Goal: Transaction & Acquisition: Purchase product/service

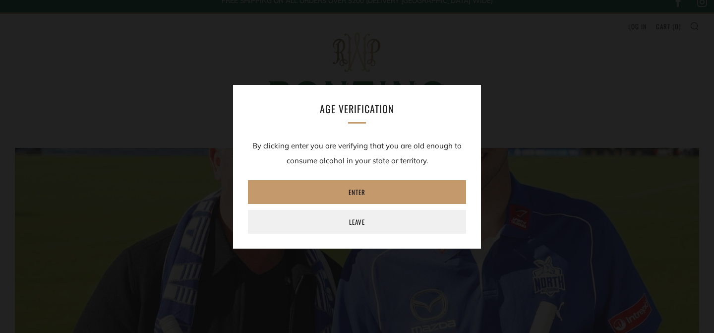
click at [378, 191] on link "Enter" at bounding box center [357, 192] width 218 height 24
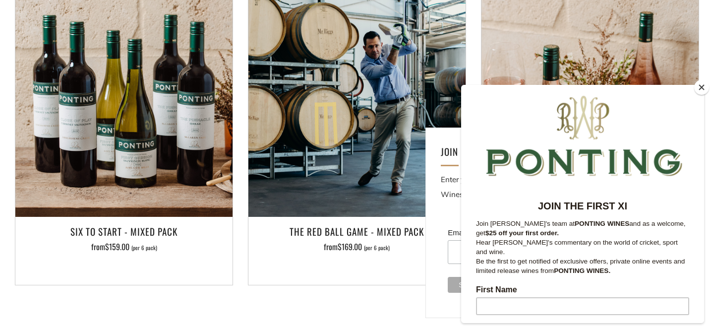
scroll to position [1029, 0]
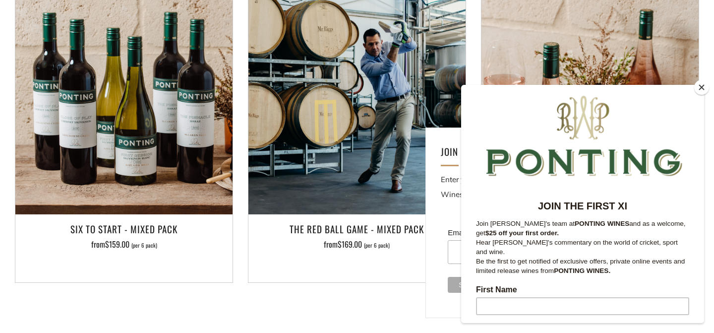
click at [696, 88] on button "Close" at bounding box center [701, 87] width 15 height 15
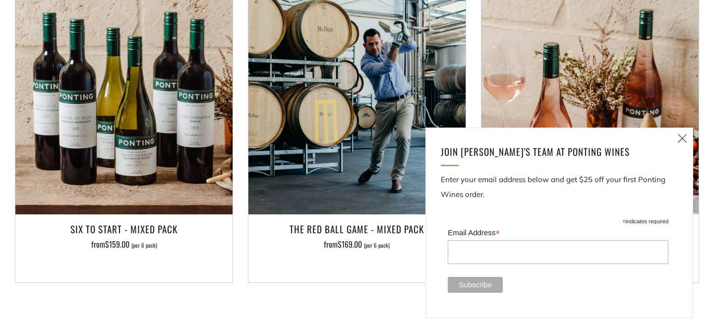
click at [681, 140] on icon at bounding box center [682, 138] width 12 height 12
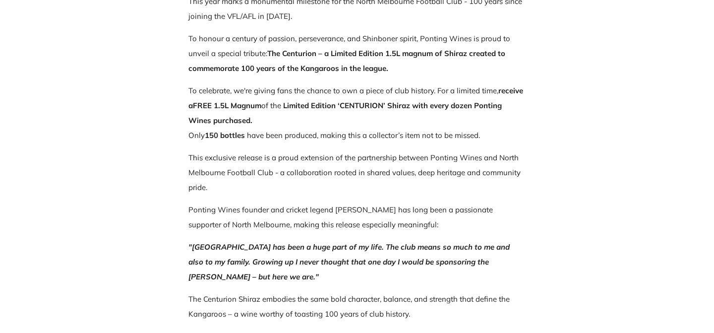
scroll to position [0, 0]
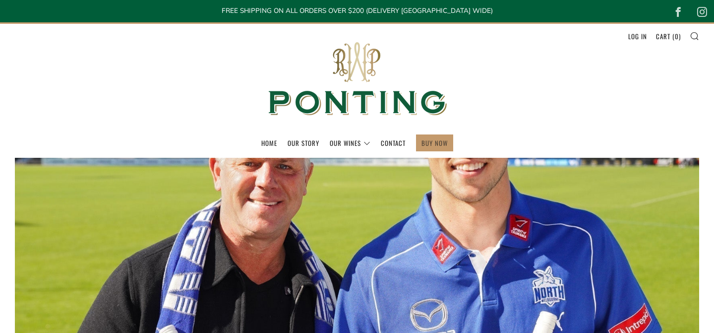
click at [424, 144] on link "BUY NOW" at bounding box center [434, 143] width 26 height 16
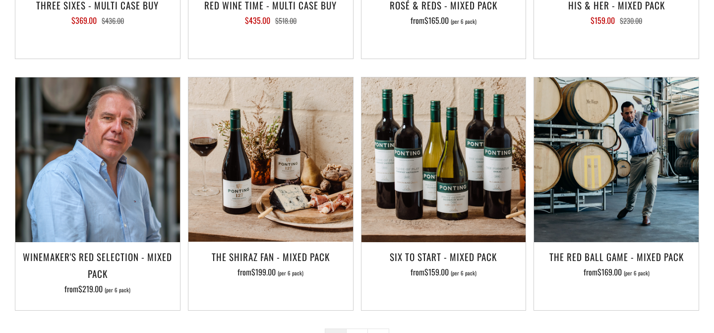
scroll to position [1494, 0]
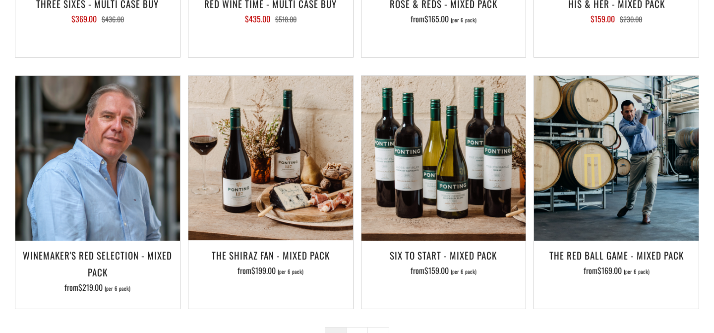
click at [344, 327] on span "1" at bounding box center [336, 338] width 22 height 22
click at [349, 327] on link "2" at bounding box center [356, 337] width 21 height 21
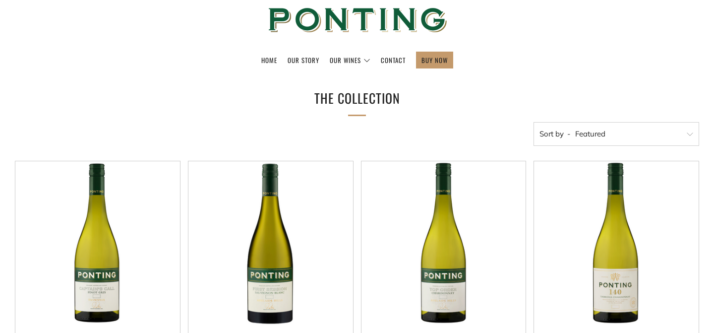
scroll to position [161, 0]
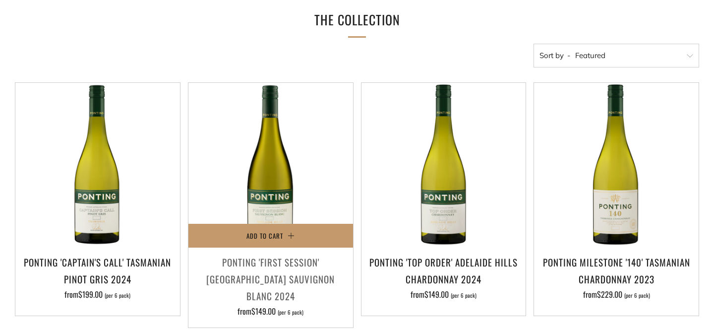
click at [240, 265] on h3 "Ponting 'First Session' Adelaide Hills Sauvignon Blanc 2024" at bounding box center [270, 278] width 155 height 51
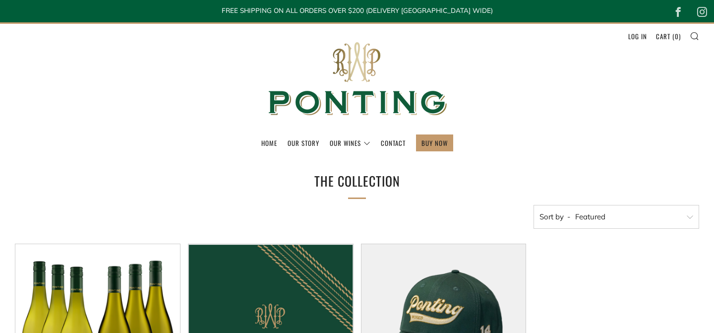
scroll to position [194, 0]
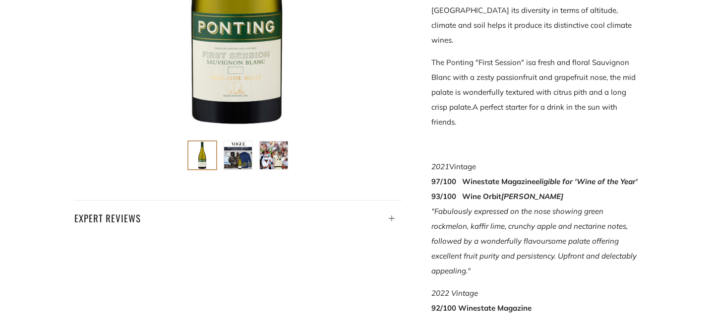
scroll to position [361, 0]
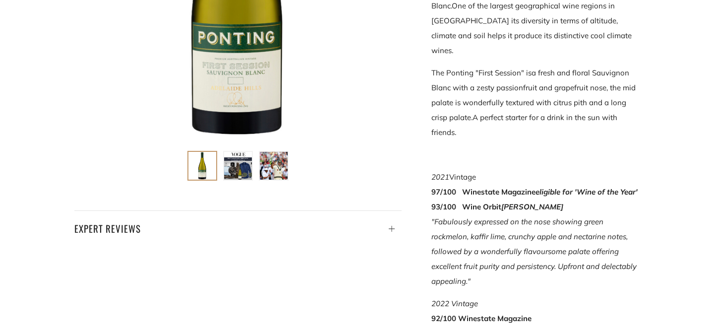
click at [239, 160] on img at bounding box center [238, 166] width 28 height 28
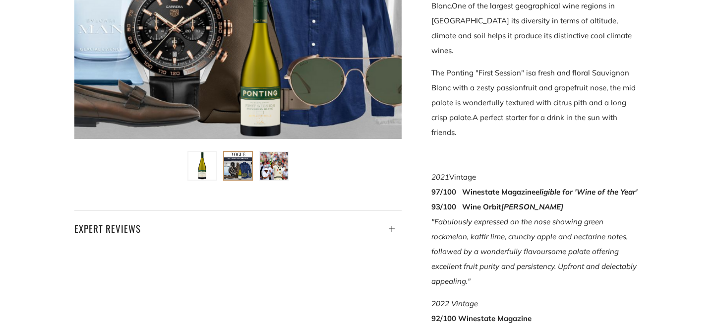
click at [276, 175] on img at bounding box center [274, 166] width 28 height 28
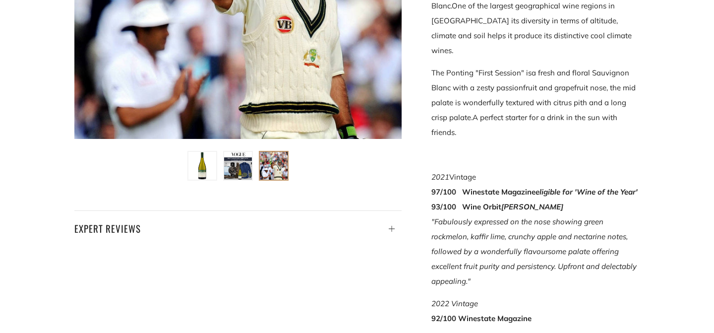
click at [236, 172] on img at bounding box center [238, 166] width 28 height 28
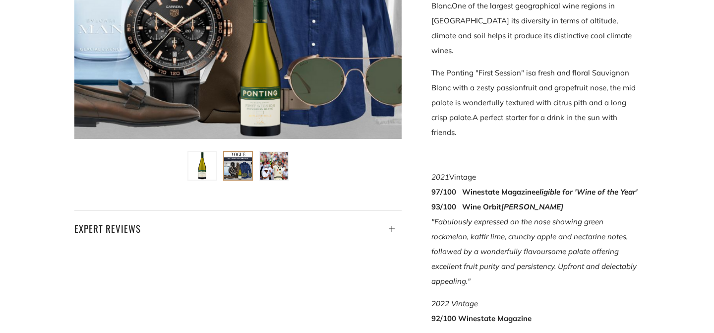
click at [272, 173] on img at bounding box center [274, 166] width 28 height 28
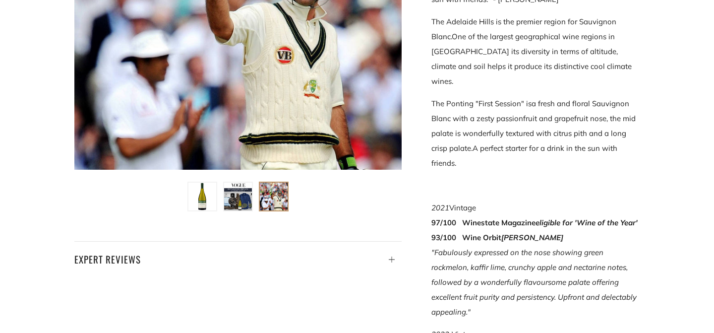
scroll to position [323, 0]
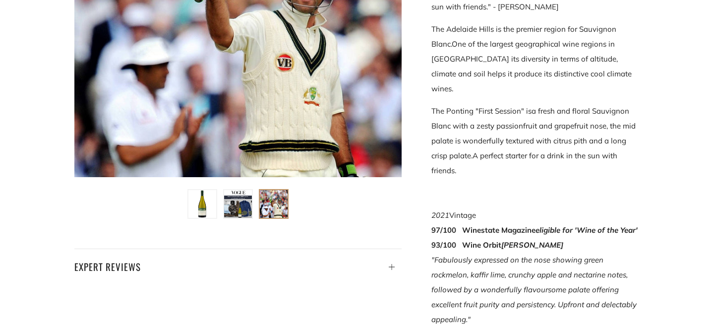
click at [227, 195] on img at bounding box center [238, 204] width 28 height 28
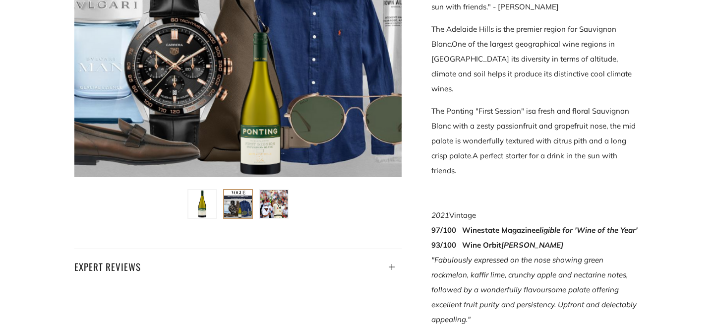
click at [202, 202] on img at bounding box center [202, 204] width 28 height 28
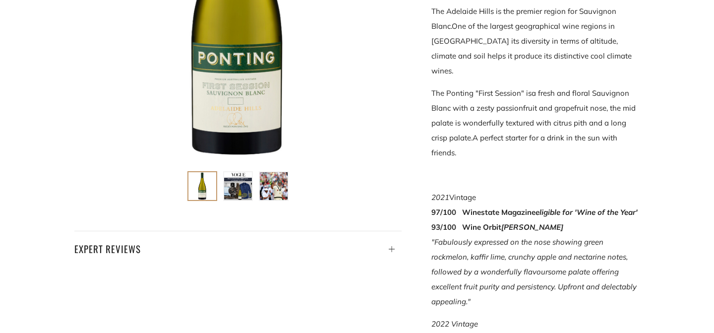
scroll to position [564, 0]
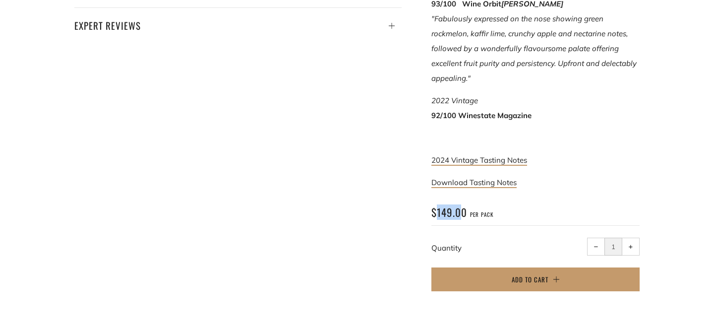
drag, startPoint x: 463, startPoint y: 194, endPoint x: 435, endPoint y: 194, distance: 28.3
click at [435, 204] on span "$149.00" at bounding box center [449, 211] width 36 height 15
